Goal: Check status

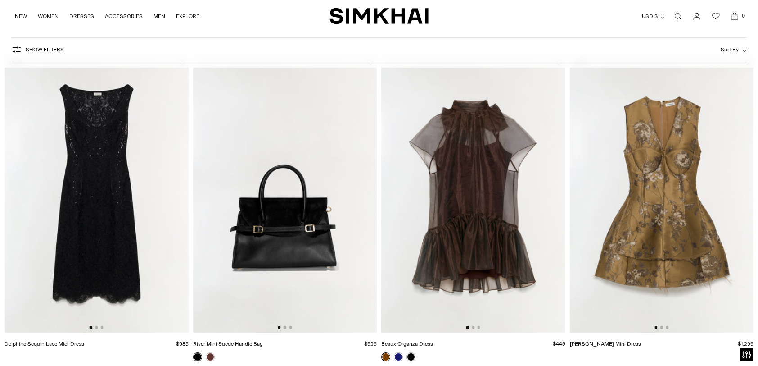
scroll to position [90, 0]
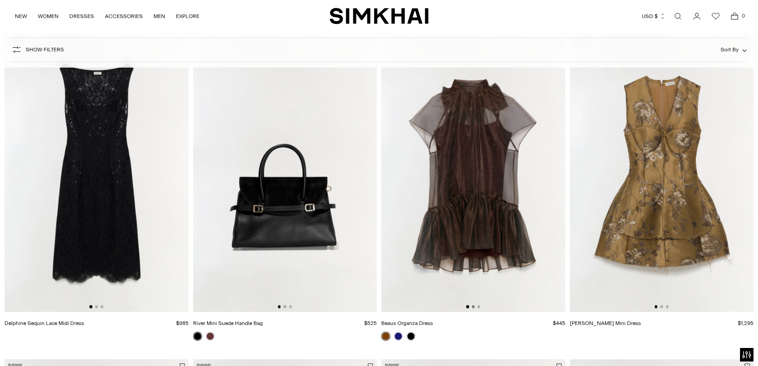
click at [474, 305] on button "Go to slide 2" at bounding box center [473, 306] width 3 height 3
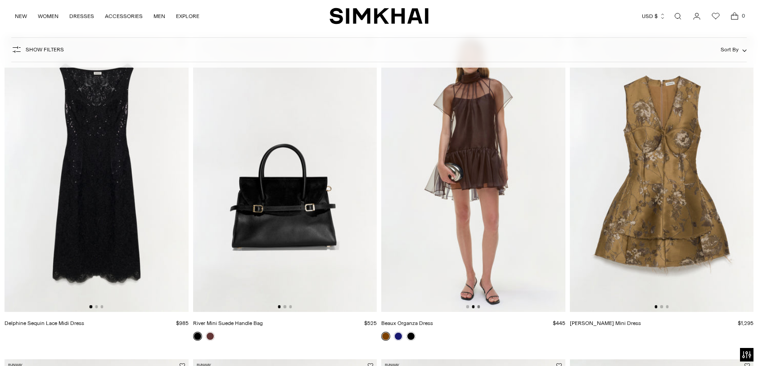
click at [479, 305] on button "Go to slide 3" at bounding box center [478, 306] width 3 height 3
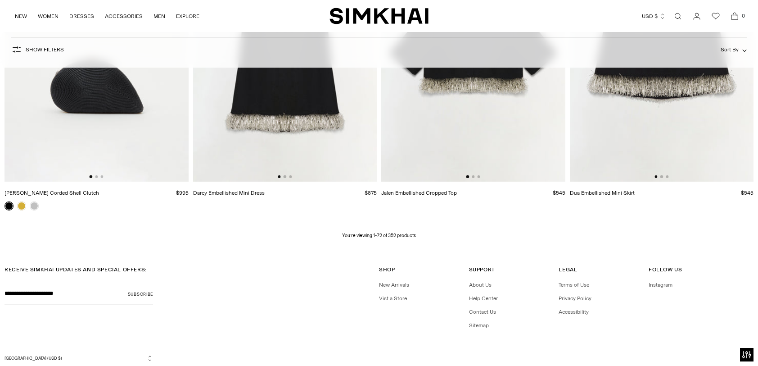
scroll to position [5752, 0]
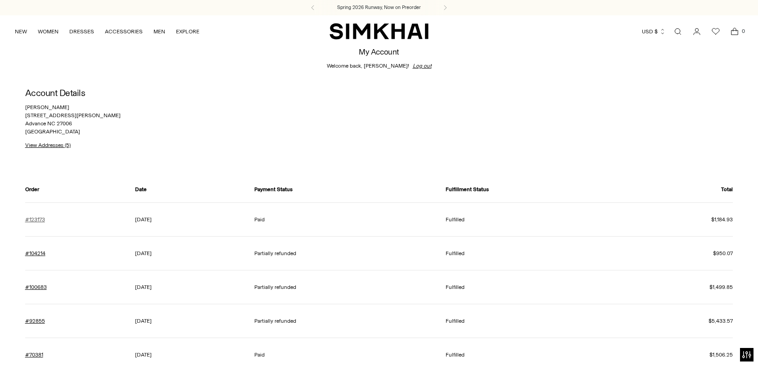
click at [33, 219] on link "#123173" at bounding box center [35, 219] width 20 height 8
